Goal: Information Seeking & Learning: Learn about a topic

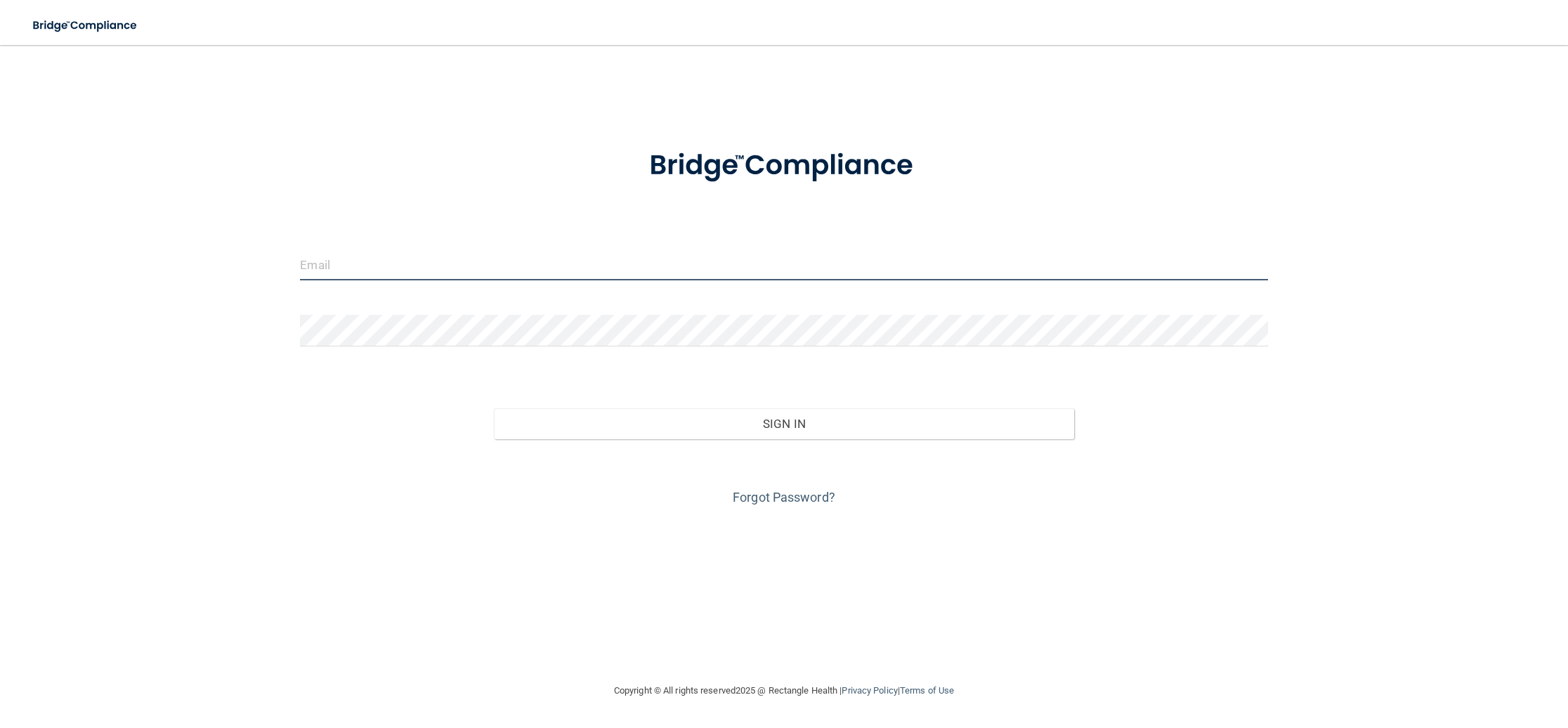
click at [355, 253] on input "email" at bounding box center [783, 264] width 967 height 32
type input "[EMAIL_ADDRESS][DOMAIN_NAME]"
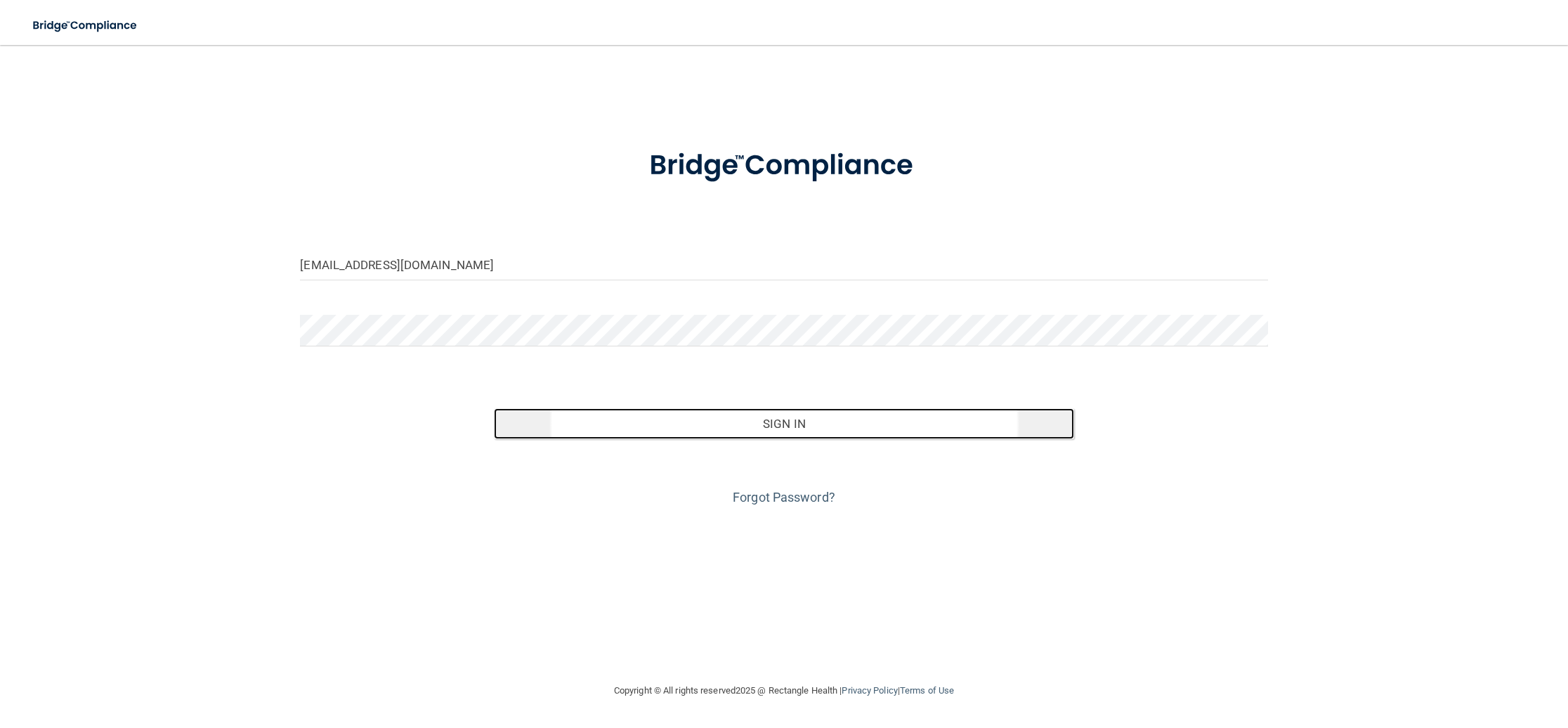
click at [792, 417] on button "Sign In" at bounding box center [784, 424] width 580 height 31
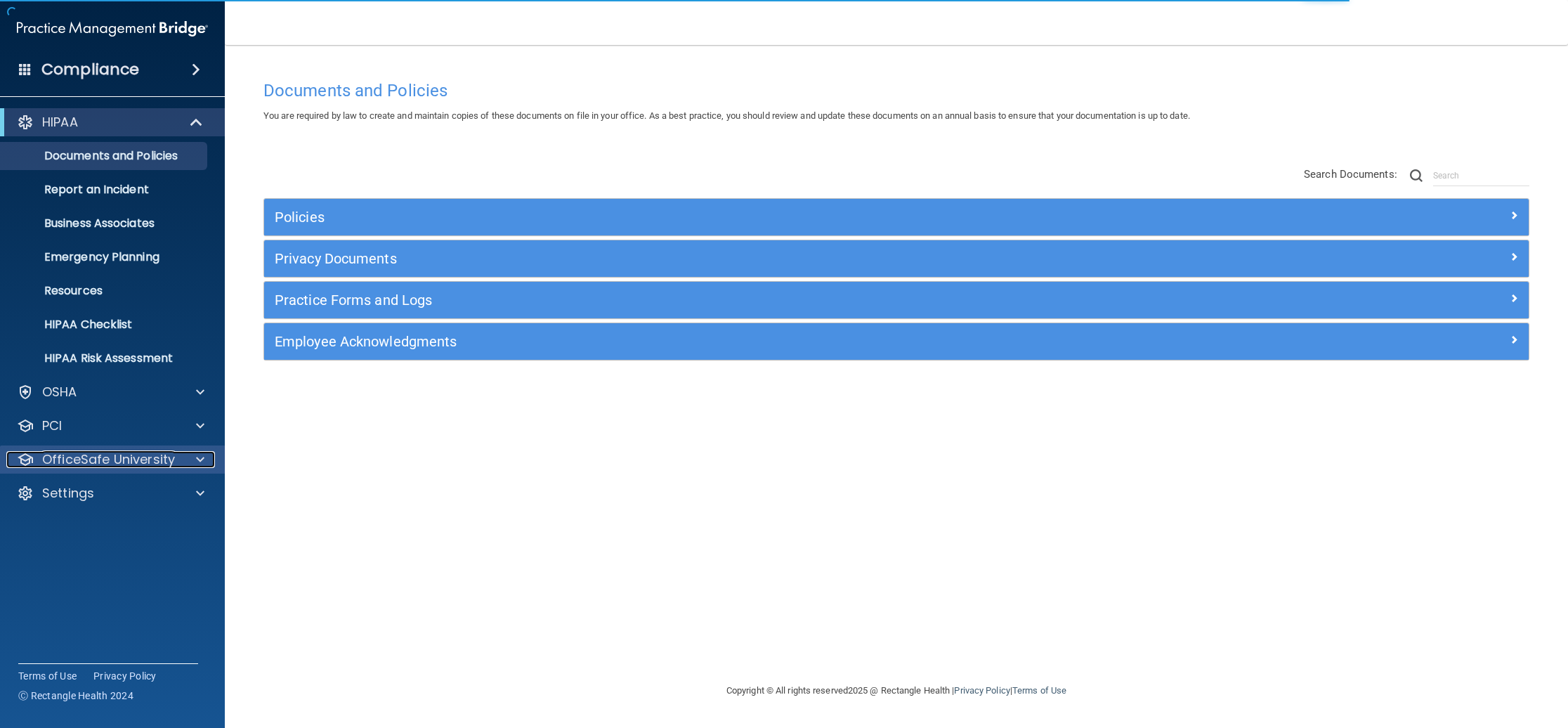
click at [163, 456] on p "OfficeSafe University" at bounding box center [109, 459] width 133 height 17
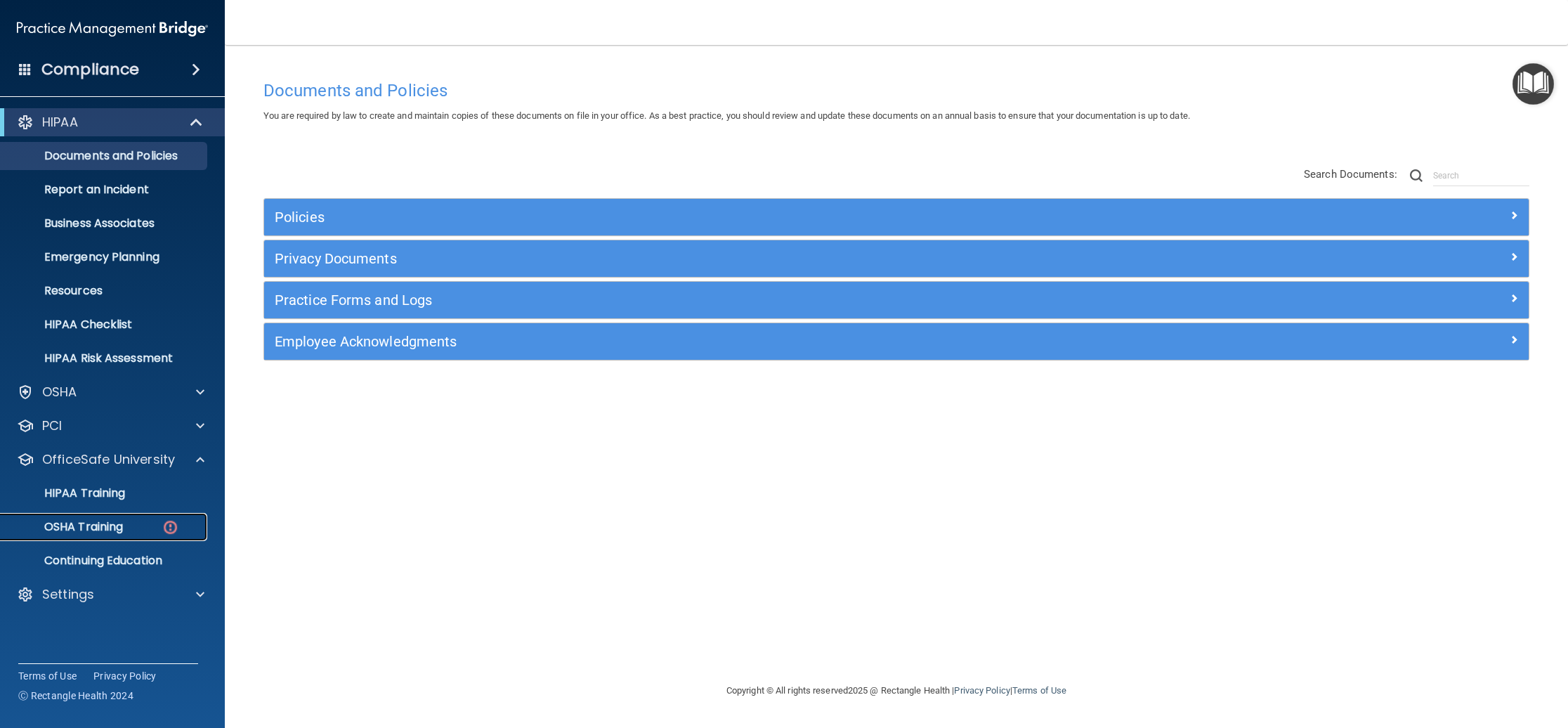
click at [108, 534] on p "OSHA Training" at bounding box center [65, 526] width 114 height 14
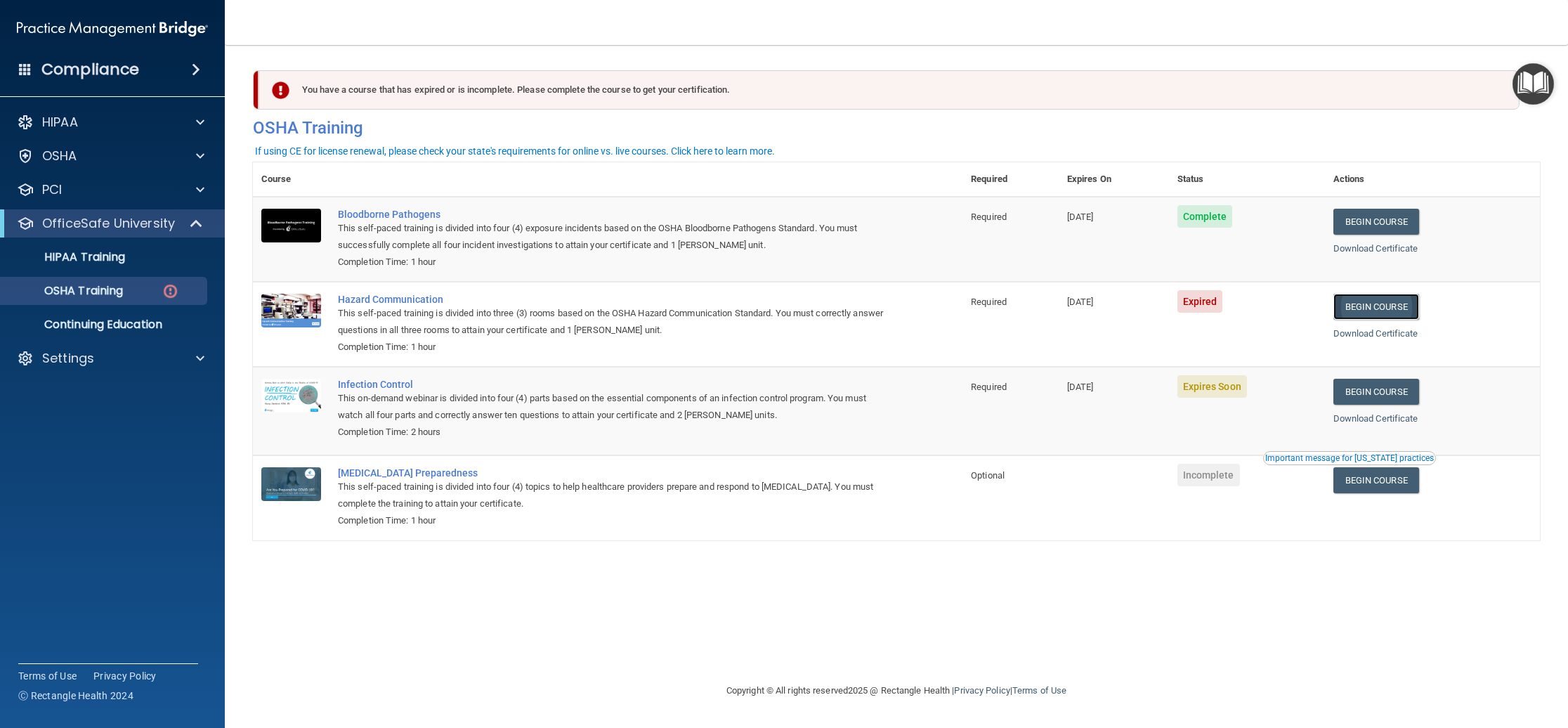
click at [1389, 309] on link "Begin Course" at bounding box center [1375, 306] width 86 height 26
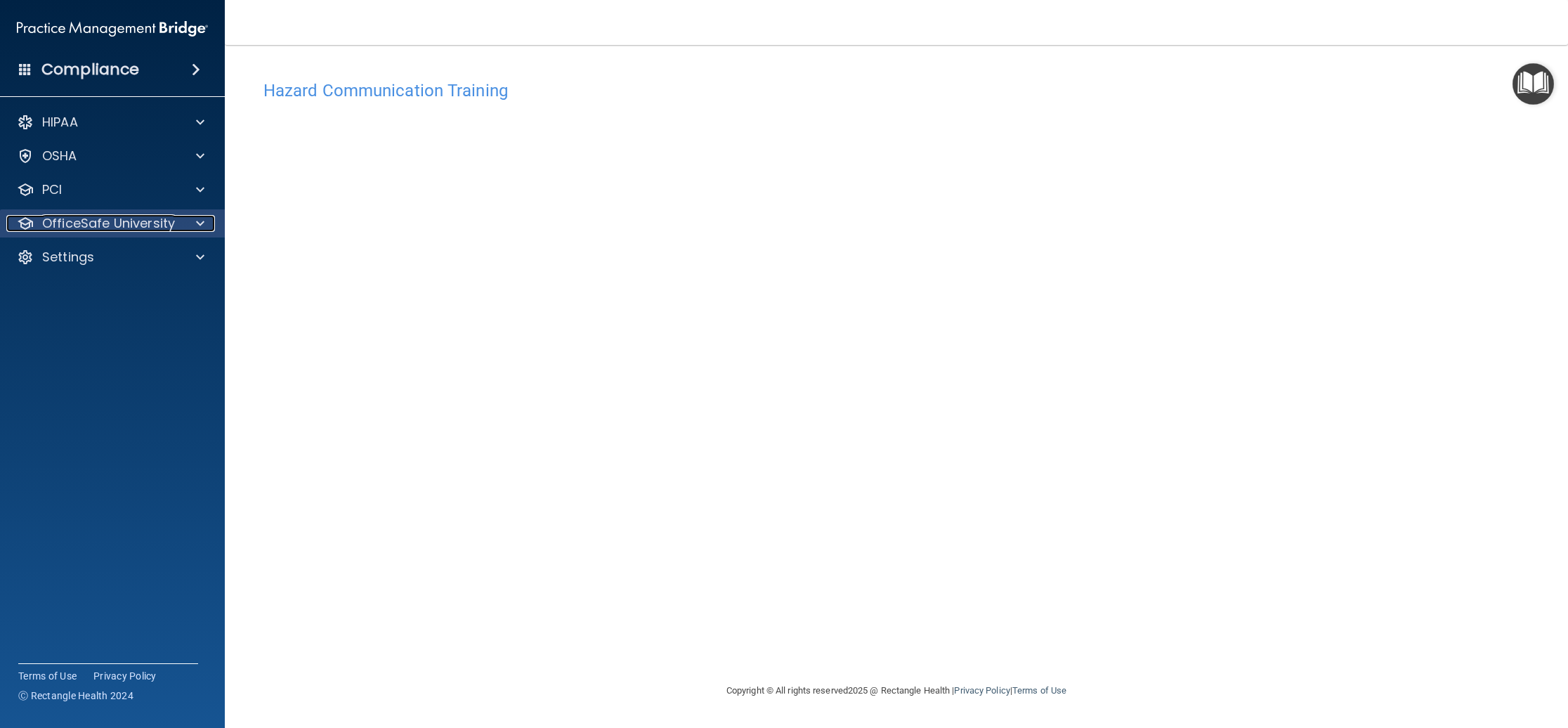
click at [101, 218] on p "OfficeSafe University" at bounding box center [109, 223] width 133 height 17
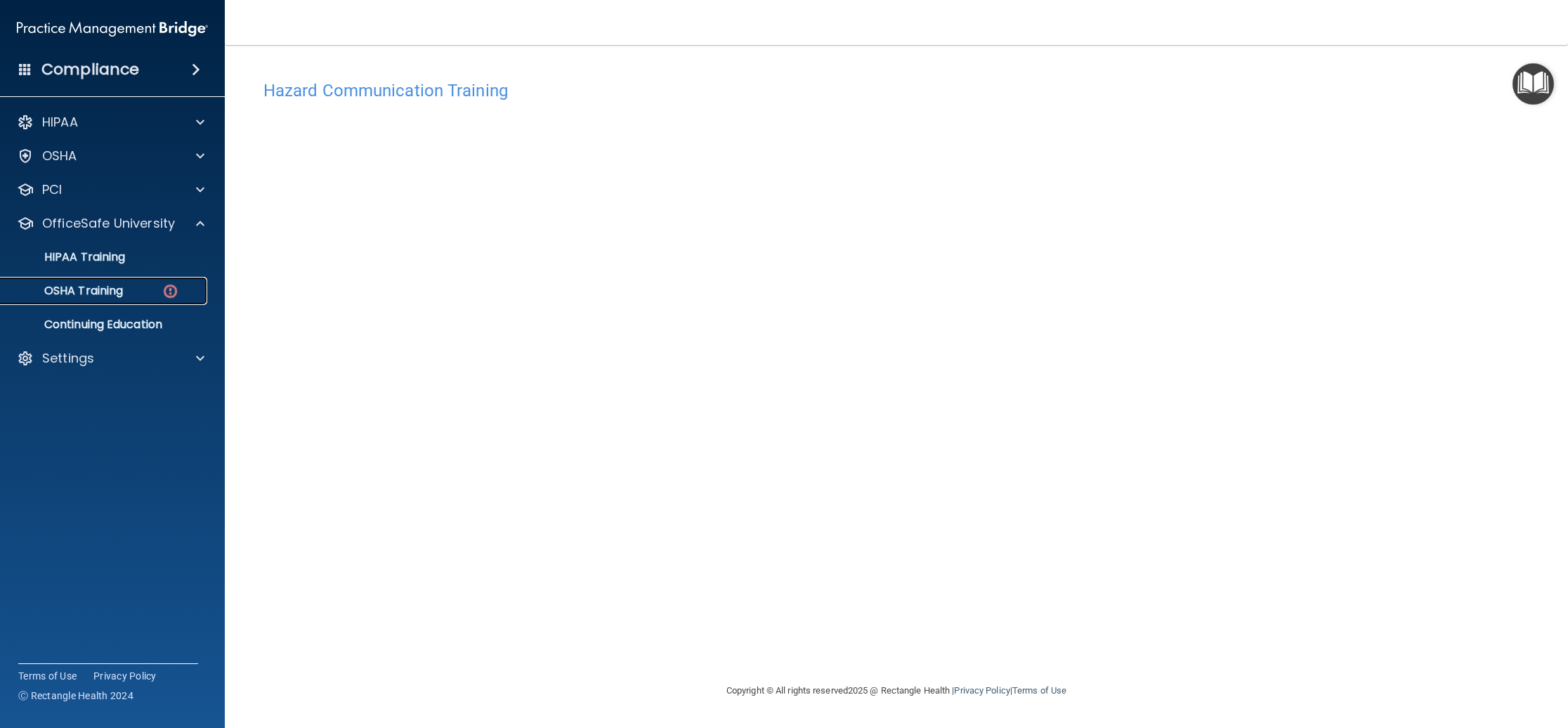
click at [110, 288] on p "OSHA Training" at bounding box center [65, 290] width 114 height 14
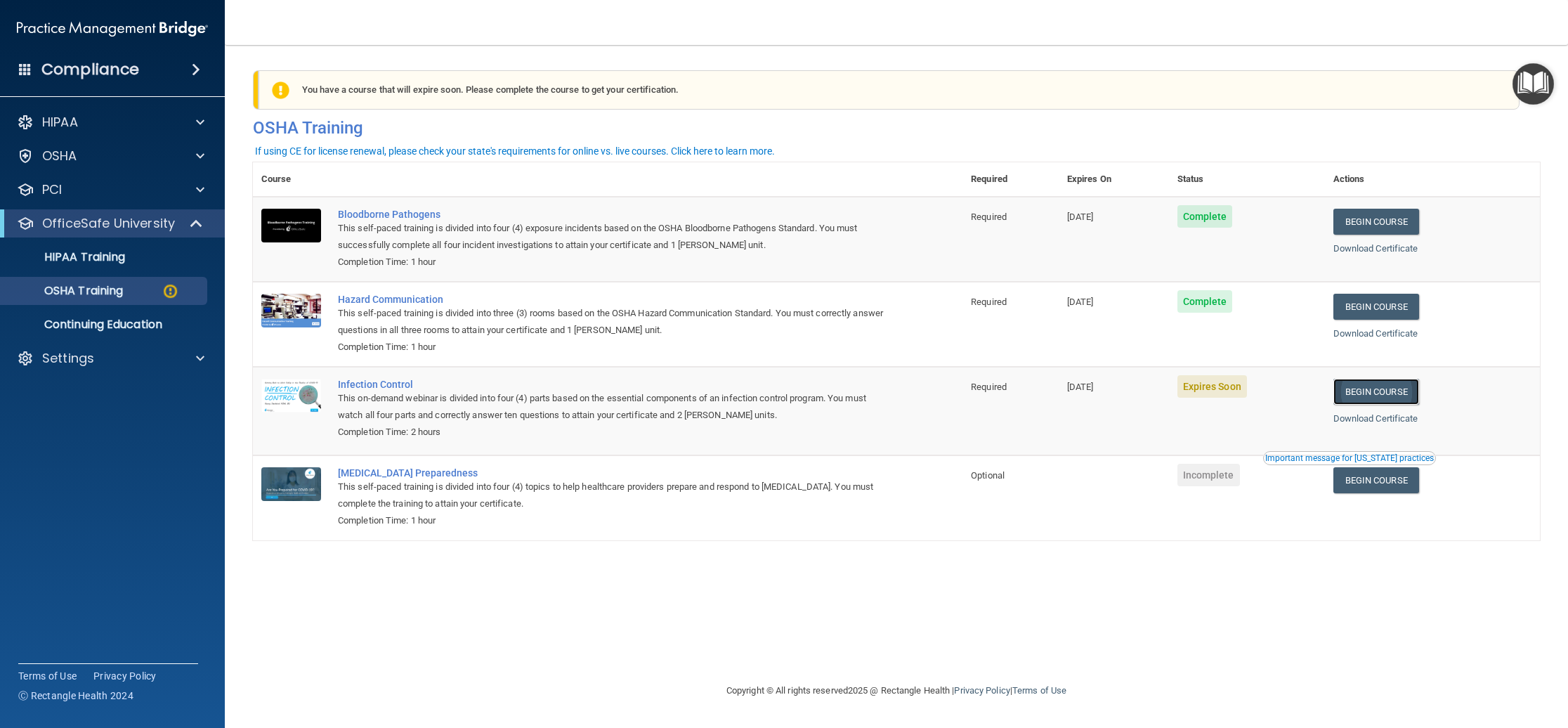
click at [1391, 393] on link "Begin Course" at bounding box center [1375, 392] width 86 height 26
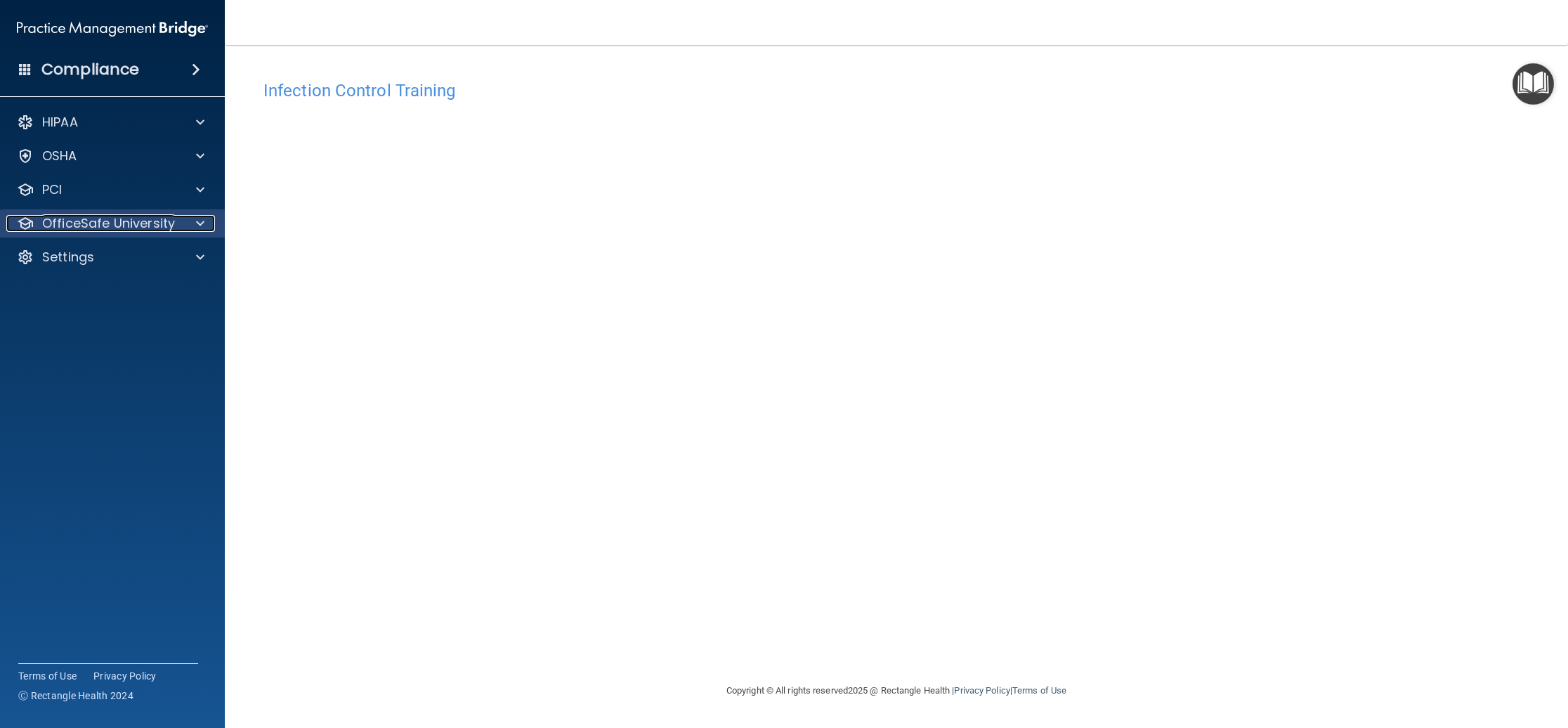
click at [51, 223] on p "OfficeSafe University" at bounding box center [109, 223] width 133 height 17
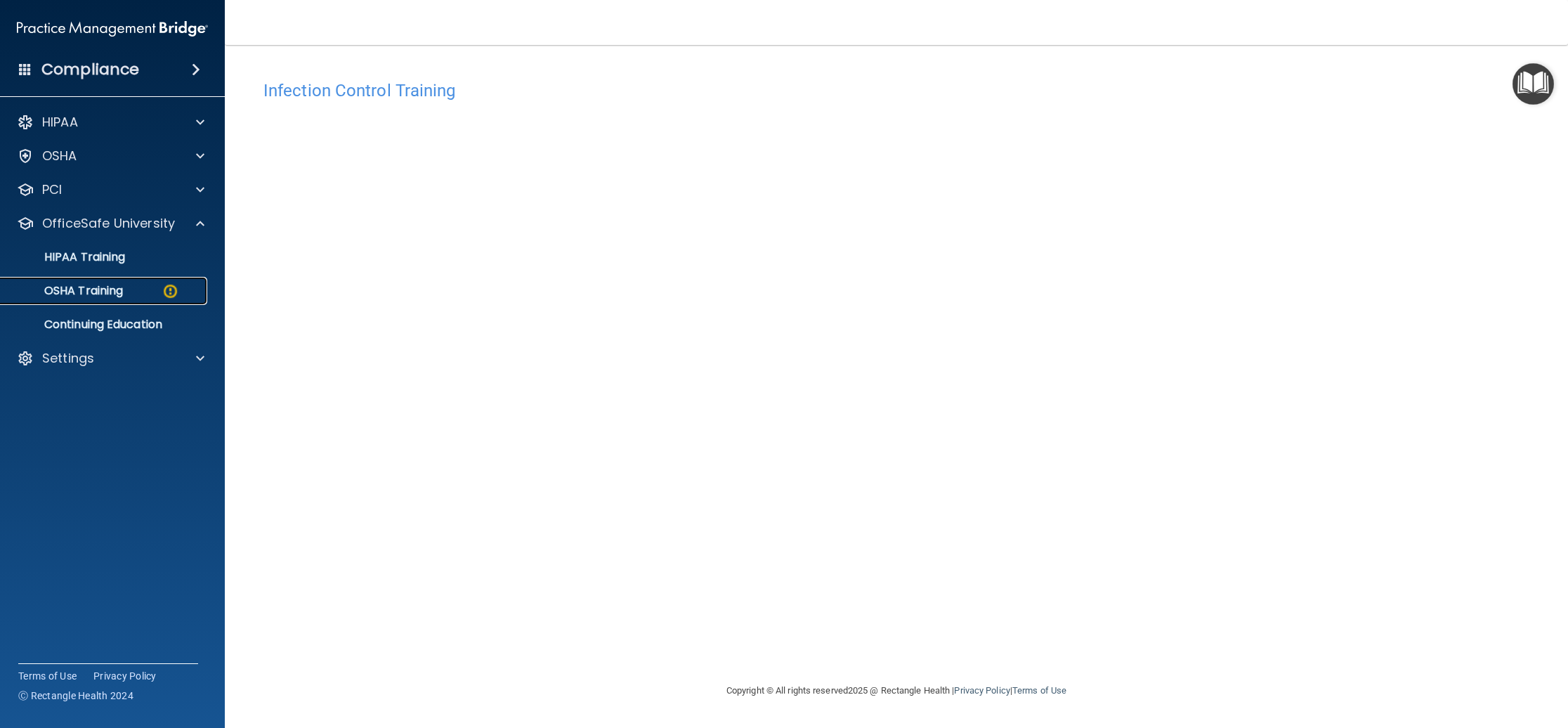
click at [87, 288] on p "OSHA Training" at bounding box center [65, 290] width 114 height 14
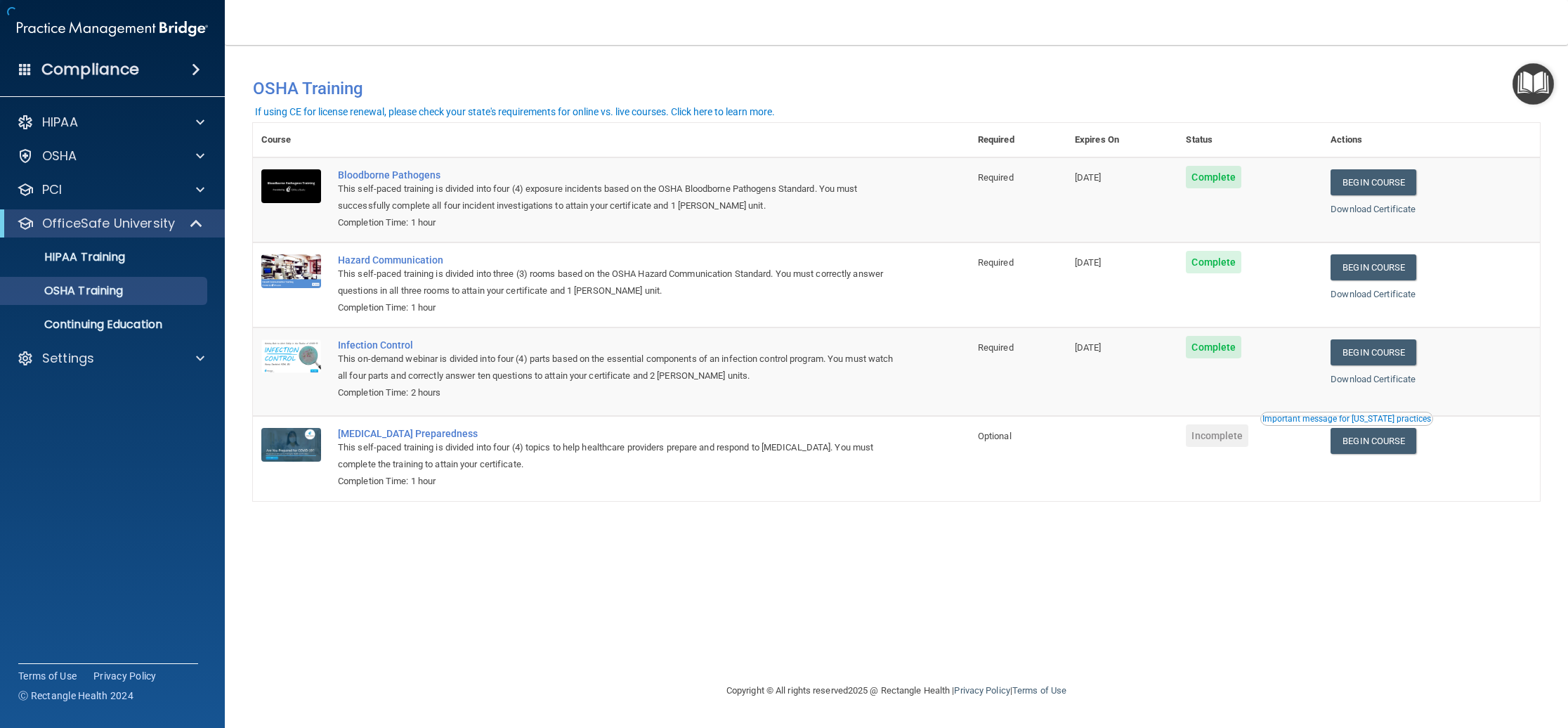
click at [594, 359] on div "This on-demand webinar is divided into four (4) parts based on the essential co…" at bounding box center [618, 367] width 561 height 33
click at [145, 297] on div "OSHA Training" at bounding box center [105, 290] width 192 height 14
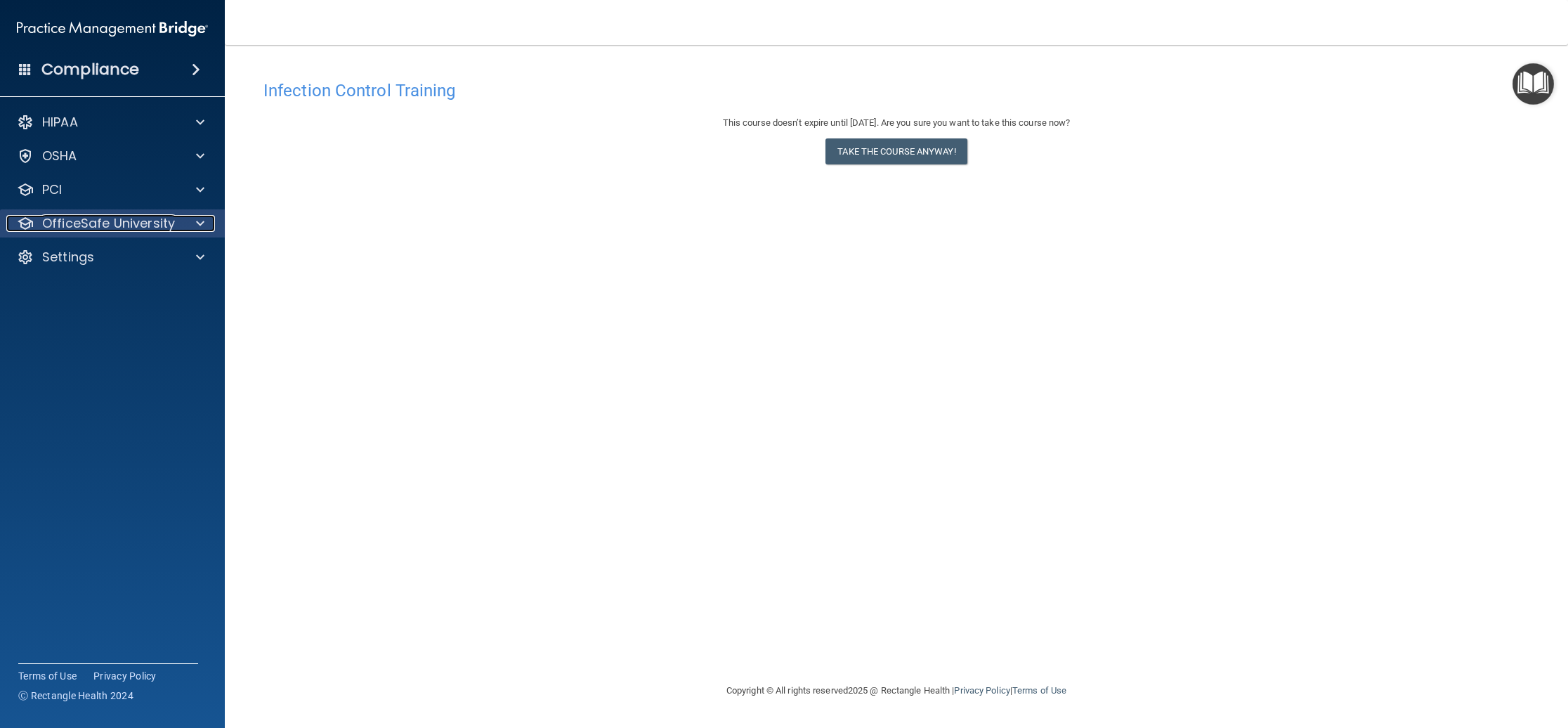
click at [91, 230] on p "OfficeSafe University" at bounding box center [109, 223] width 133 height 17
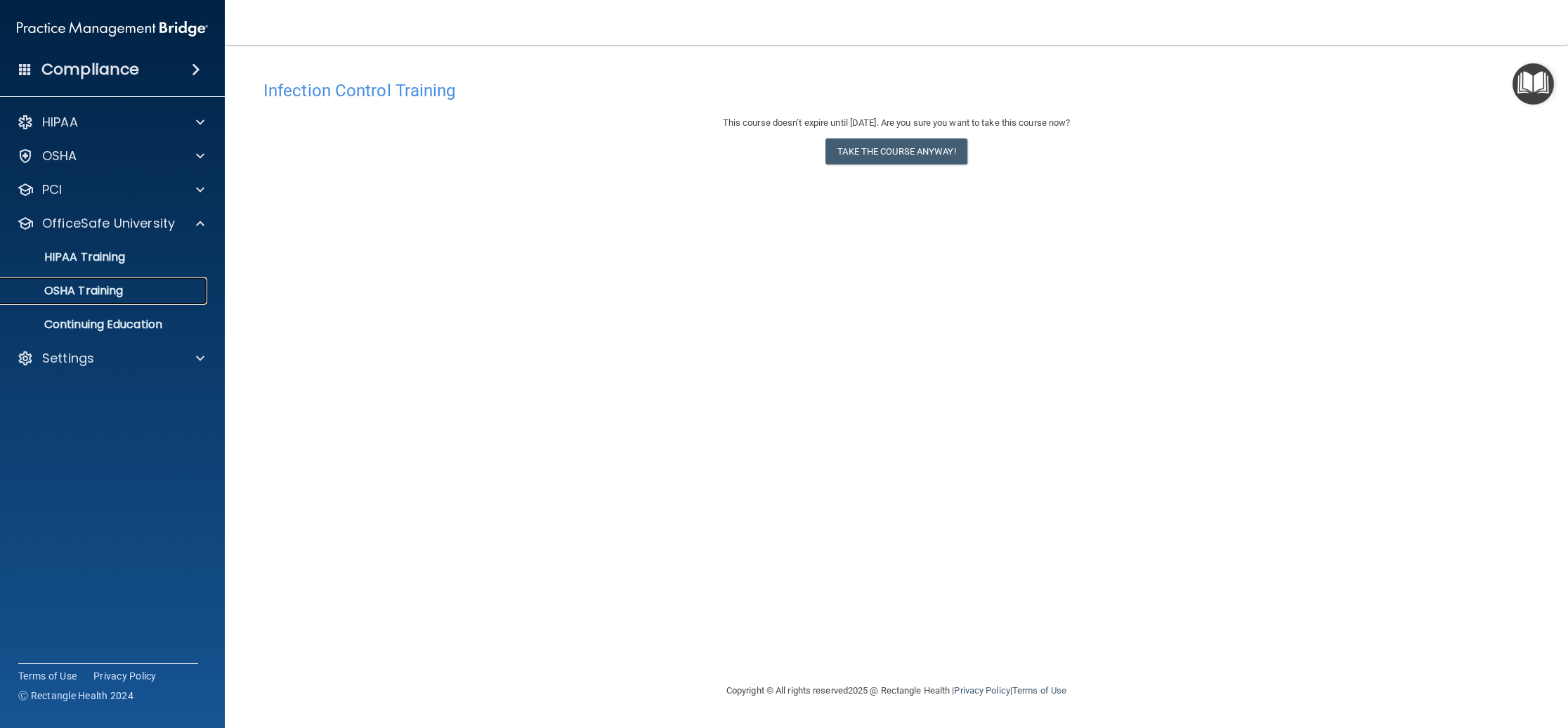
click at [91, 290] on p "OSHA Training" at bounding box center [65, 290] width 114 height 14
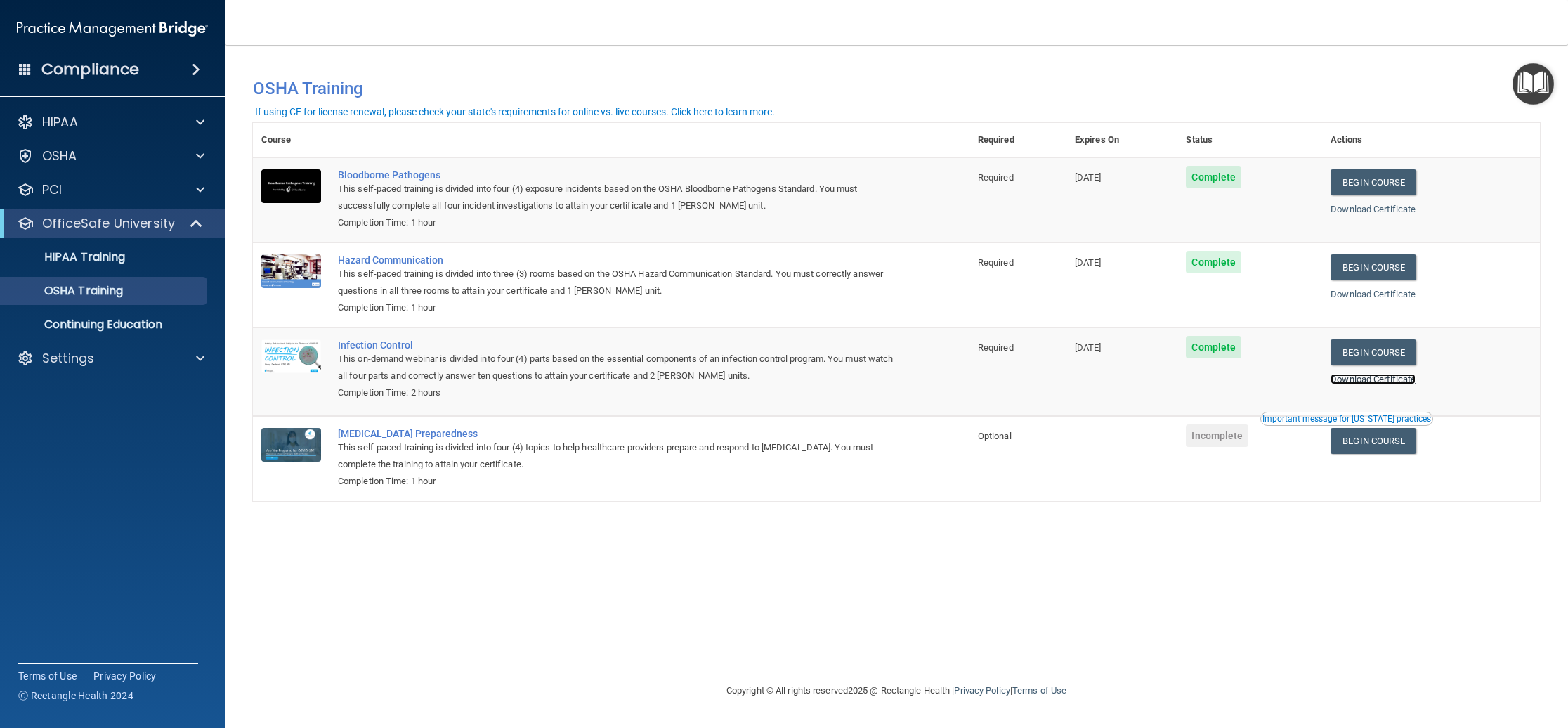
click at [1384, 379] on link "Download Certificate" at bounding box center [1373, 379] width 85 height 11
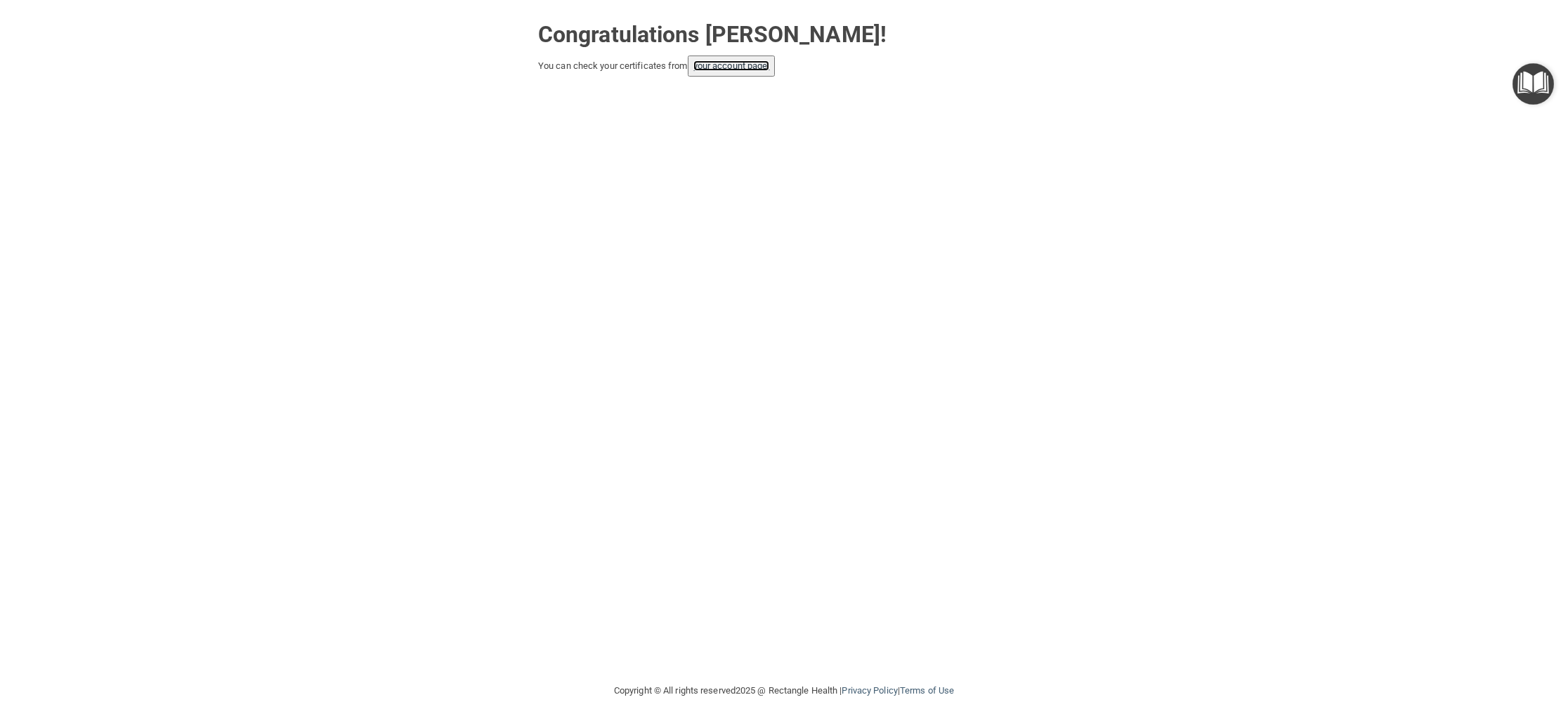
click at [736, 71] on link "your account page!" at bounding box center [732, 65] width 77 height 11
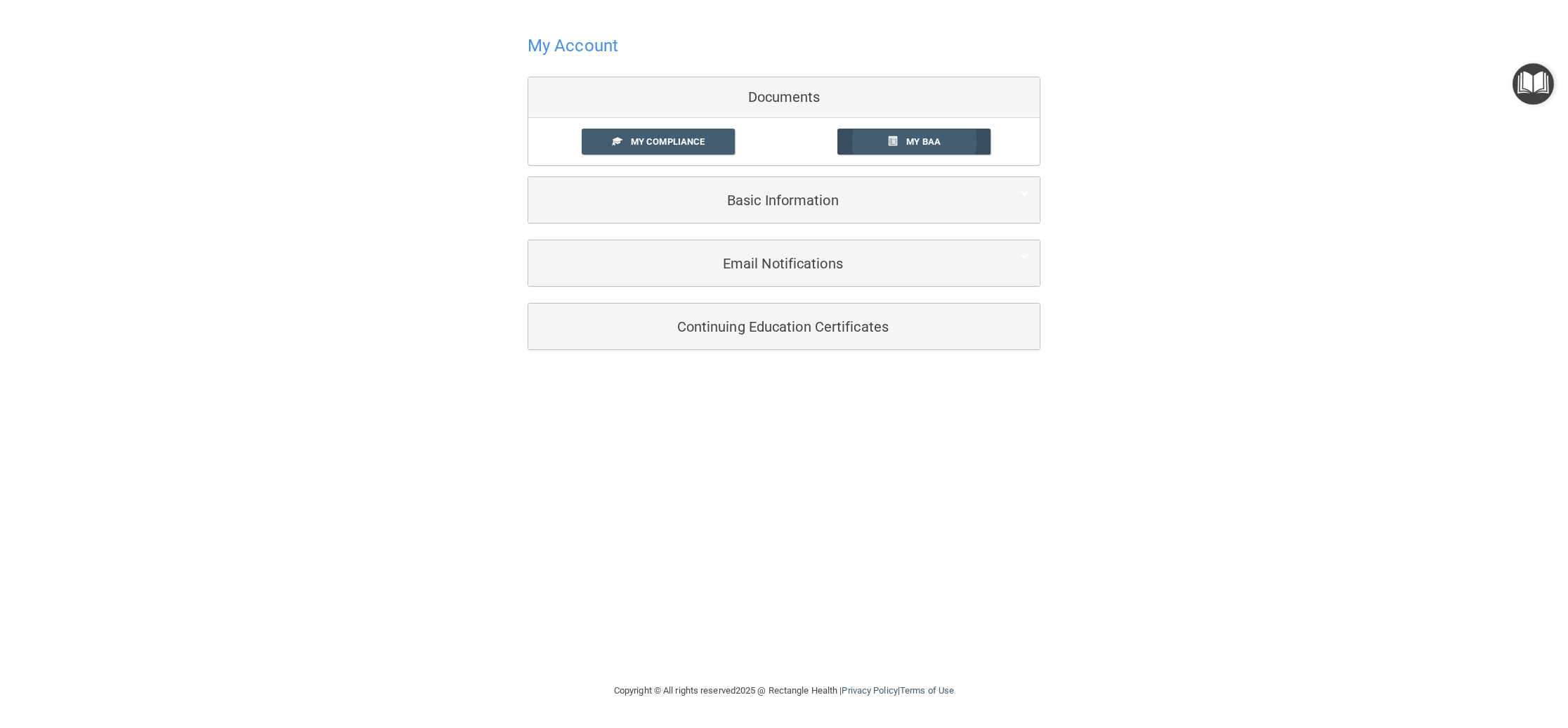
click at [871, 144] on link "My BAA" at bounding box center [914, 141] width 154 height 26
